Goal: Go to known website

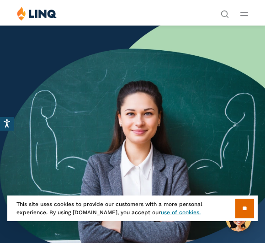
click at [247, 6] on header "Search Search for: Solutions Nutrition Overview NEW School Nutrition Suite Scho…" at bounding box center [132, 13] width 265 height 26
click at [248, 12] on icon "Open Main Menu" at bounding box center [244, 14] width 8 height 4
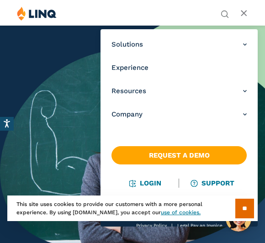
click at [157, 180] on link "Login" at bounding box center [145, 183] width 32 height 8
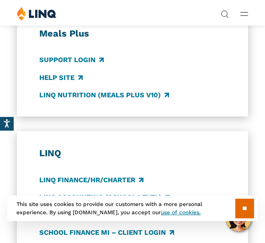
scroll to position [505, 0]
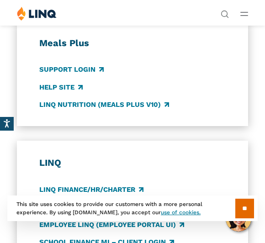
click at [46, 66] on link "Support Login" at bounding box center [71, 70] width 64 height 10
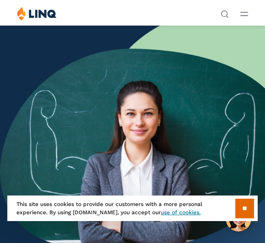
click at [247, 14] on icon "Open Main Menu" at bounding box center [244, 14] width 8 height 4
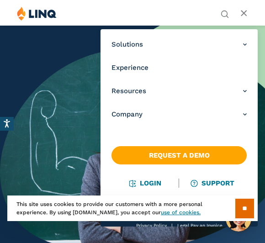
click at [154, 185] on link "Login" at bounding box center [145, 183] width 32 height 8
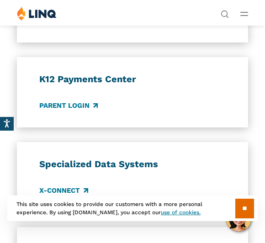
scroll to position [1117, 0]
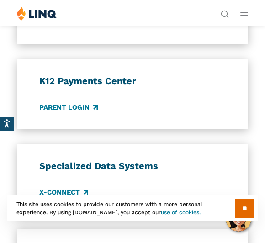
click at [40, 103] on link "Parent Login" at bounding box center [68, 108] width 58 height 10
